Goal: Task Accomplishment & Management: Manage account settings

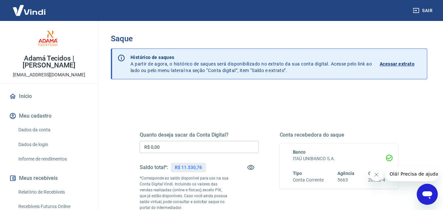
click at [173, 149] on input "R$ 0,00" at bounding box center [199, 147] width 119 height 12
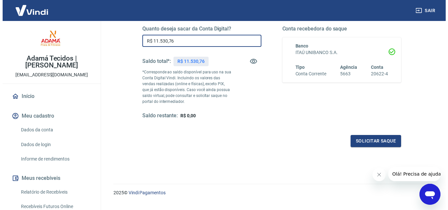
scroll to position [120, 0]
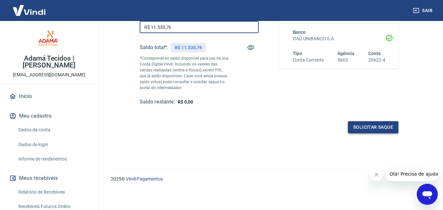
type input "R$ 11.530,76"
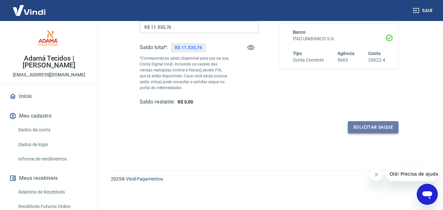
click at [386, 125] on button "Solicitar saque" at bounding box center [373, 127] width 51 height 12
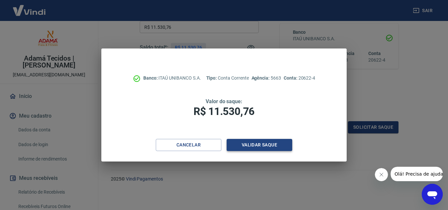
click at [268, 145] on button "Validar saque" at bounding box center [260, 145] width 66 height 12
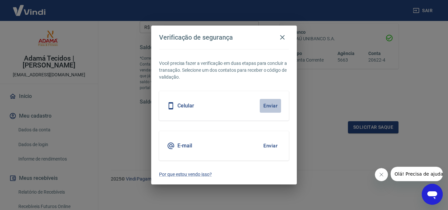
click at [265, 102] on button "Enviar" at bounding box center [270, 106] width 21 height 14
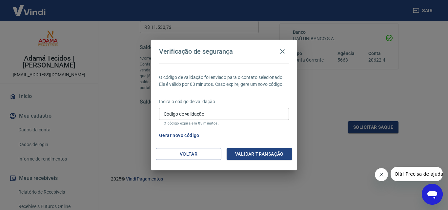
click at [246, 113] on input "Código de validação" at bounding box center [224, 114] width 130 height 12
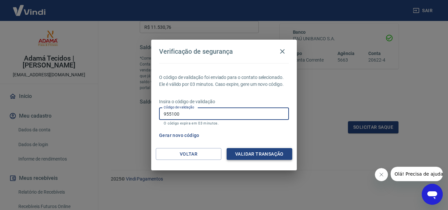
type input "955100"
click at [256, 153] on button "Validar transação" at bounding box center [260, 154] width 66 height 12
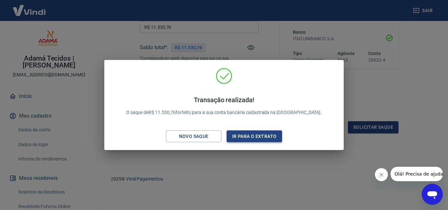
click at [250, 132] on button "Ir para o extrato" at bounding box center [254, 137] width 55 height 12
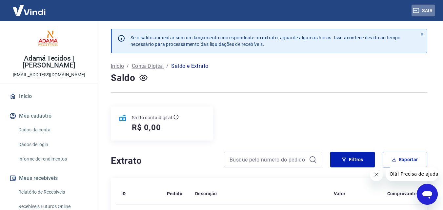
click at [424, 9] on button "Sair" at bounding box center [424, 11] width 24 height 12
